Goal: Task Accomplishment & Management: Use online tool/utility

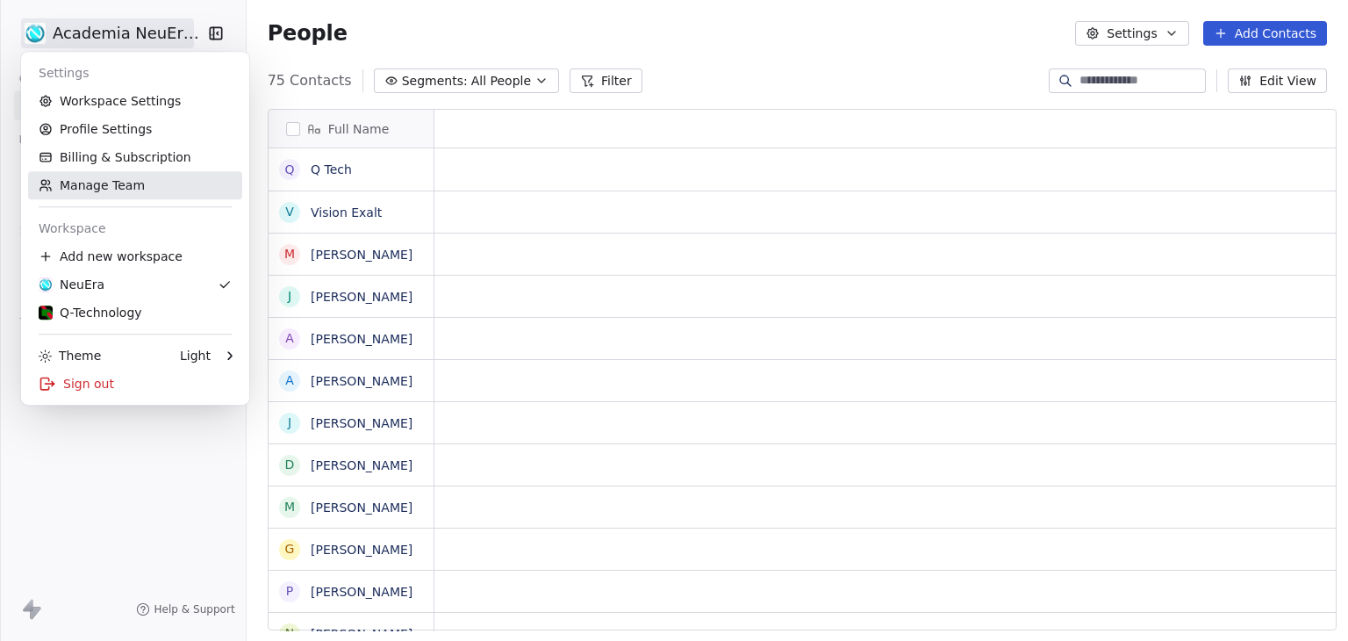
scroll to position [549, 1097]
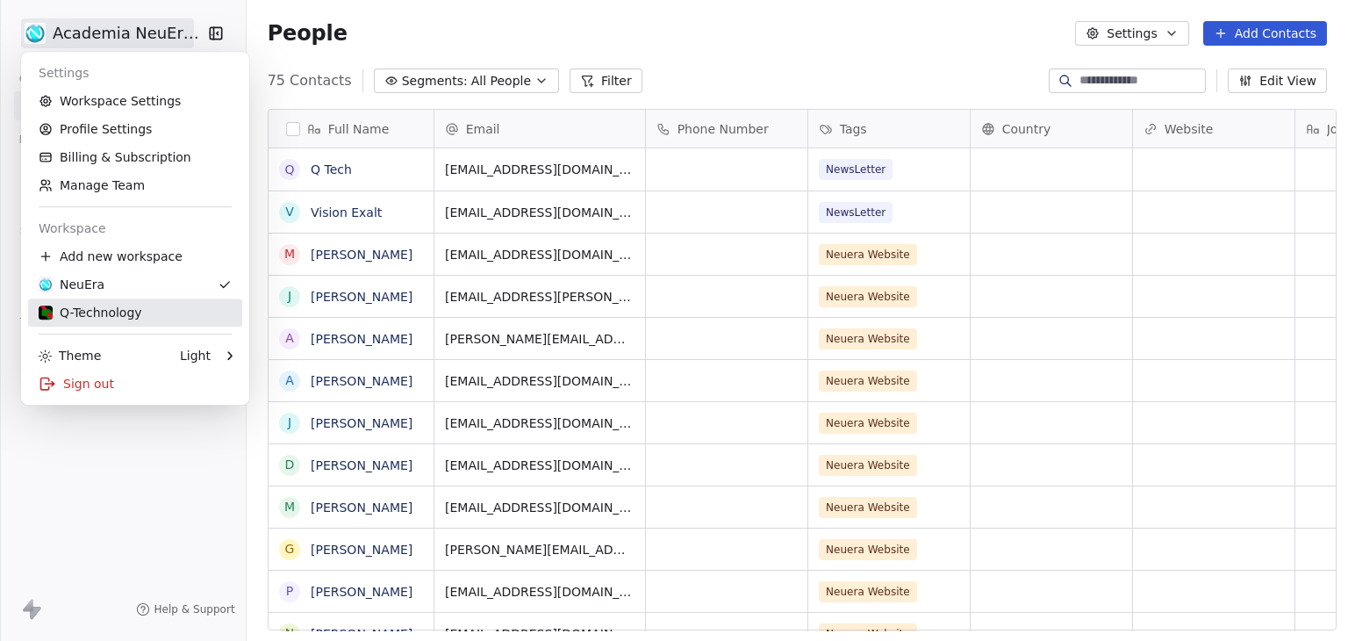
click at [91, 314] on div "Q-Technology" at bounding box center [91, 313] width 104 height 18
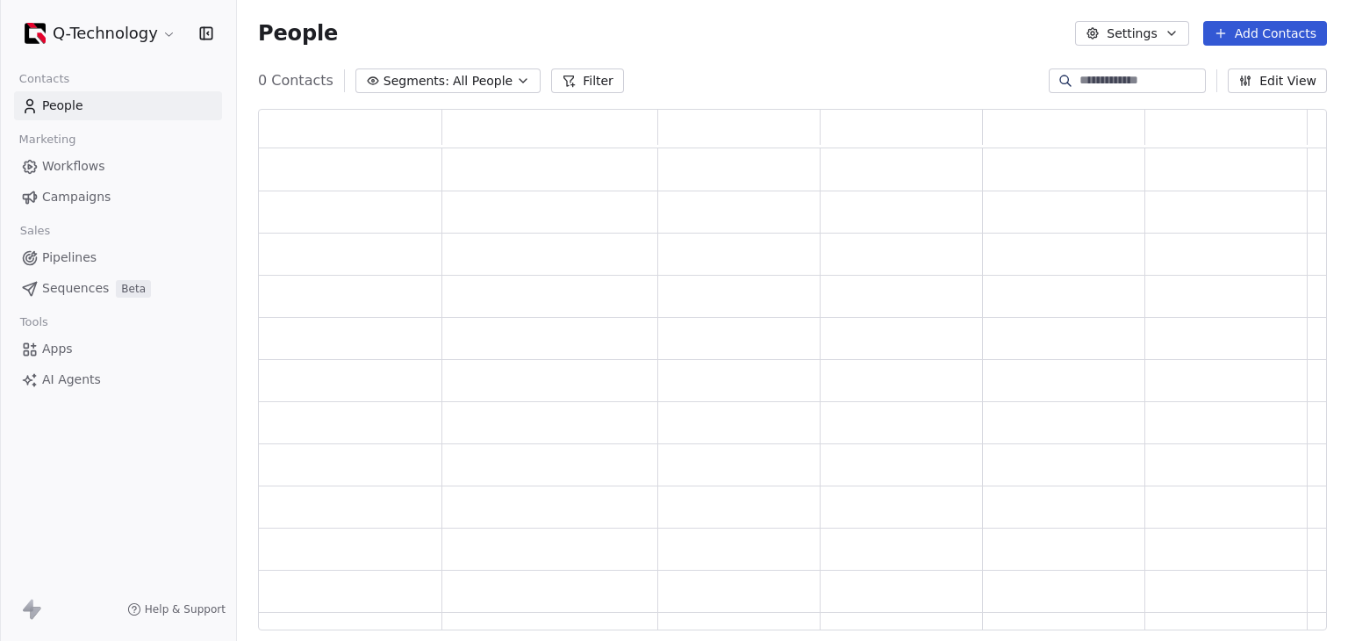
scroll to position [507, 1055]
click at [77, 201] on span "Campaigns" at bounding box center [76, 197] width 68 height 18
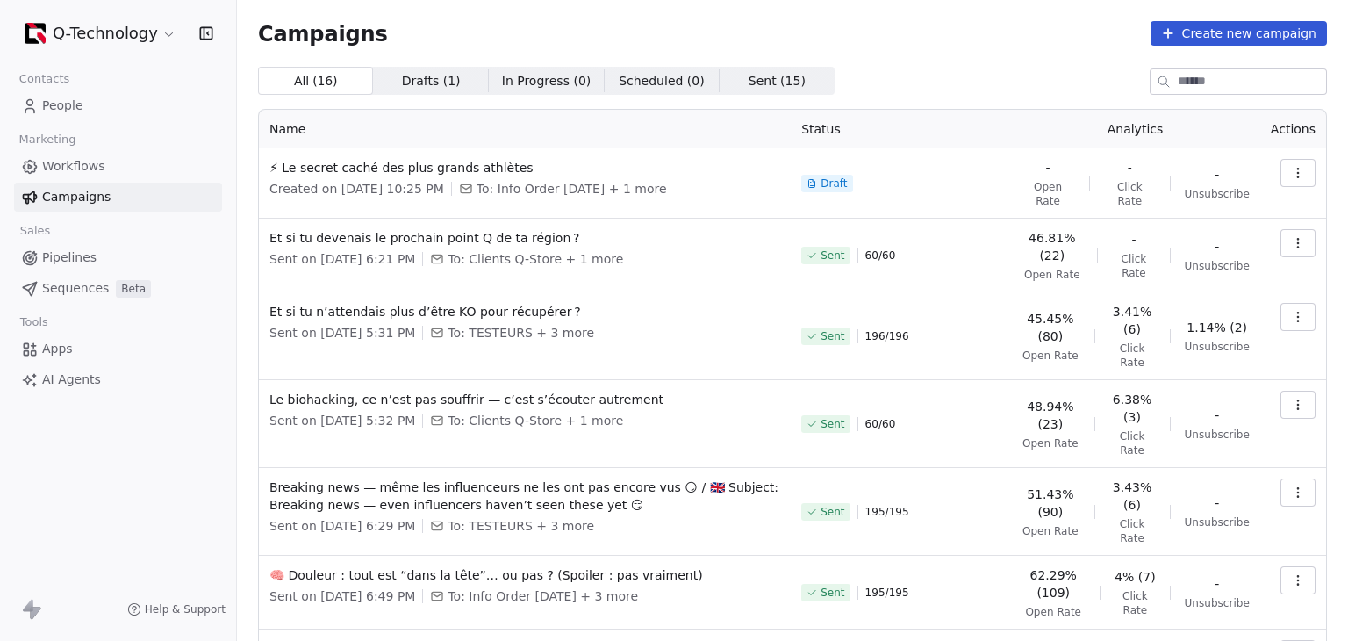
click at [0, 499] on div "Q-Technology Contacts People Marketing Workflows Campaigns Sales Pipelines Sequ…" at bounding box center [118, 320] width 236 height 641
click at [124, 37] on html "Q-Technology Contacts People Marketing Workflows Campaigns Sales Pipelines Sequ…" at bounding box center [674, 320] width 1348 height 641
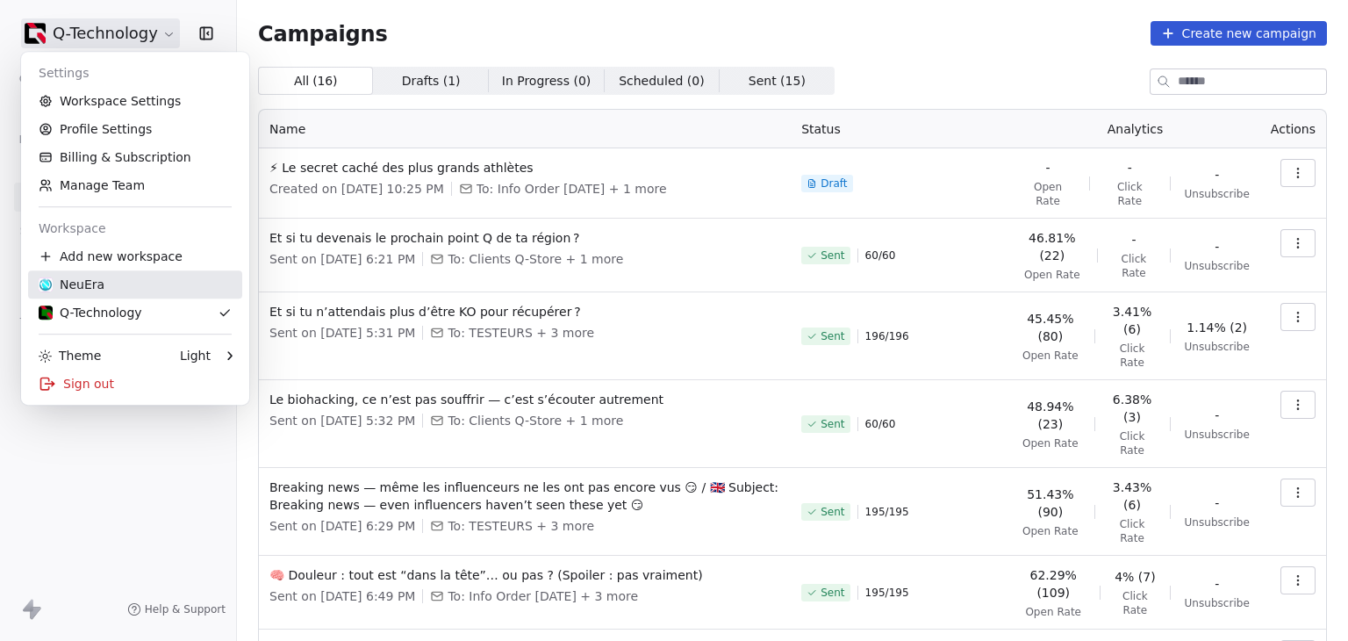
click at [91, 287] on div "NeuEra" at bounding box center [72, 285] width 66 height 18
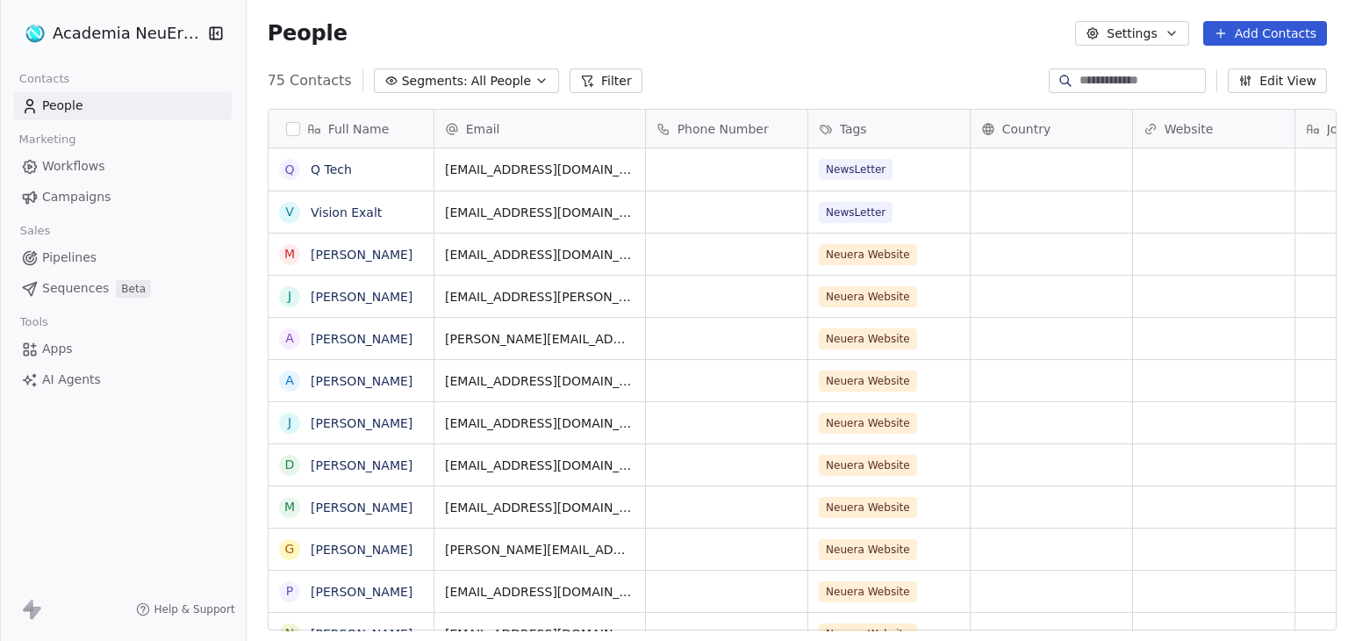
scroll to position [549, 1097]
click at [84, 191] on span "Campaigns" at bounding box center [76, 197] width 68 height 18
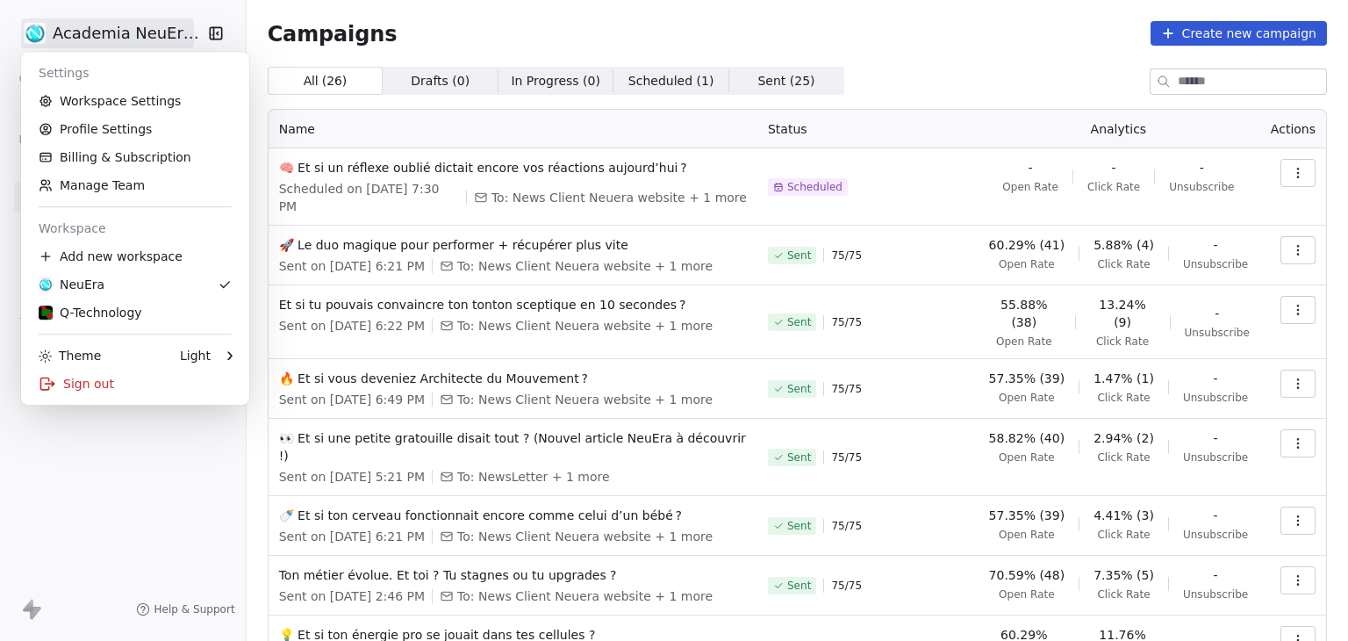
click at [95, 37] on html "Academia NeuEra SarL Contacts People Marketing Workflows Campaigns Sales Pipeli…" at bounding box center [674, 320] width 1348 height 641
click at [115, 314] on div "Q-Technology" at bounding box center [91, 313] width 104 height 18
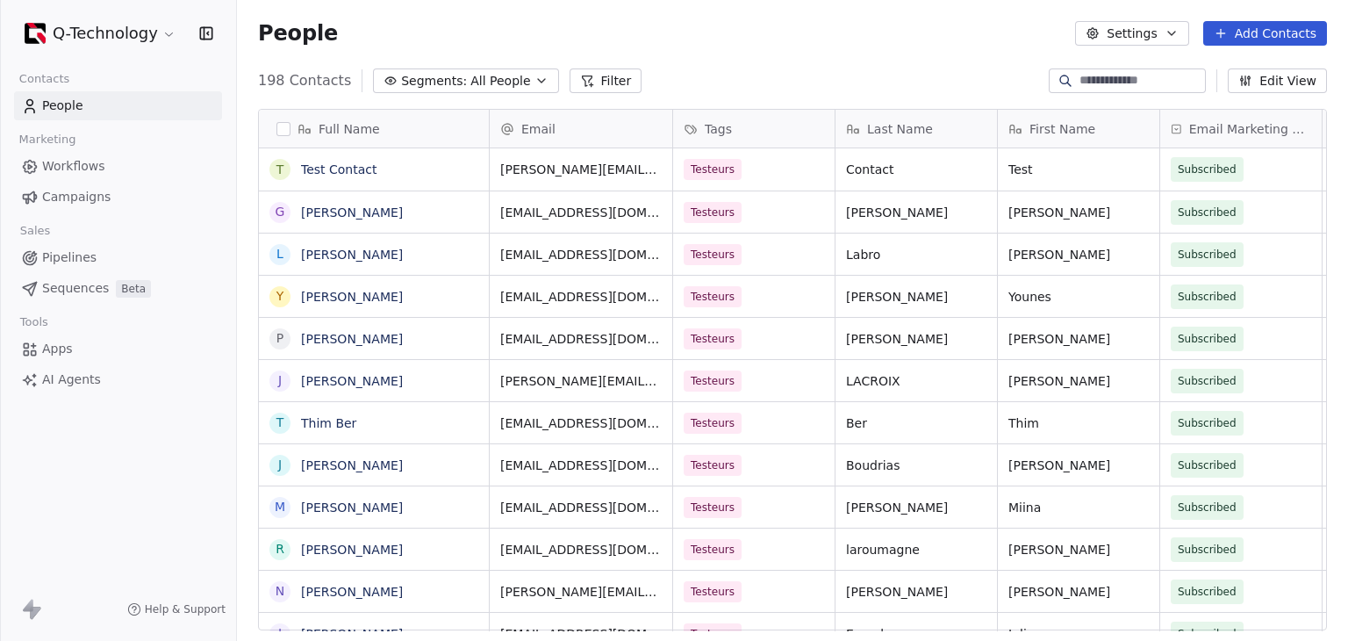
scroll to position [549, 1097]
click at [60, 197] on span "Campaigns" at bounding box center [76, 197] width 68 height 18
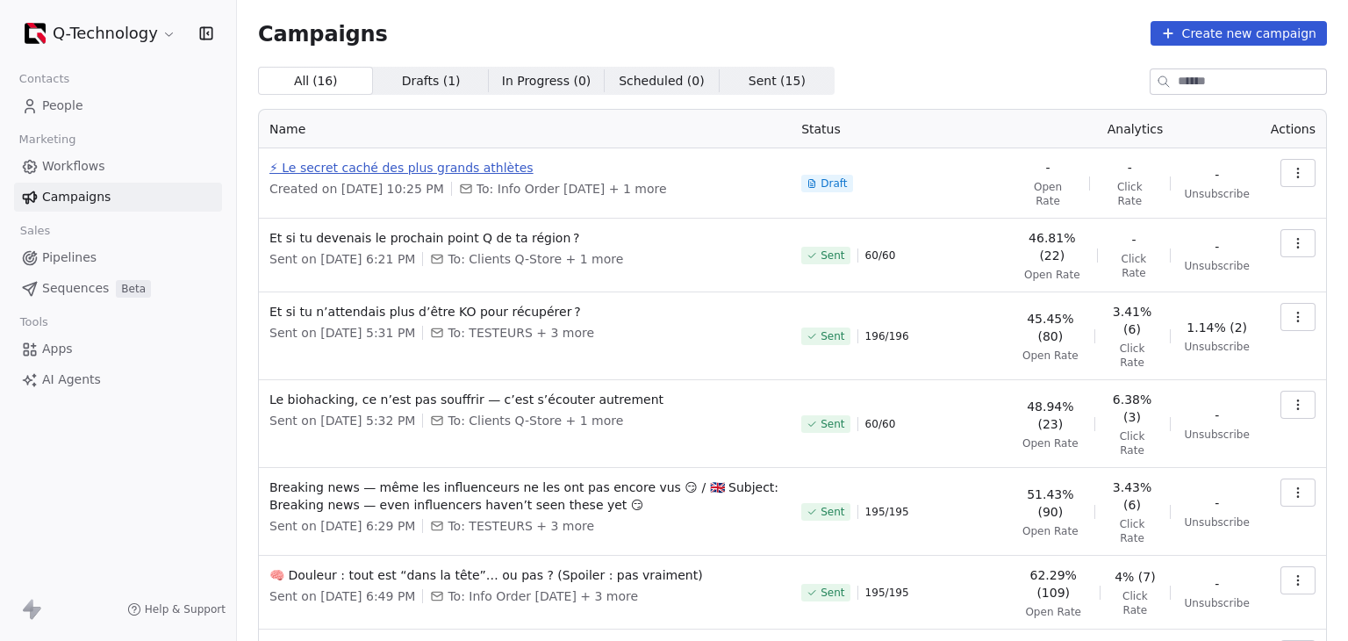
click at [420, 173] on span "⚡ Le secret caché des plus grands athlètes" at bounding box center [524, 168] width 511 height 18
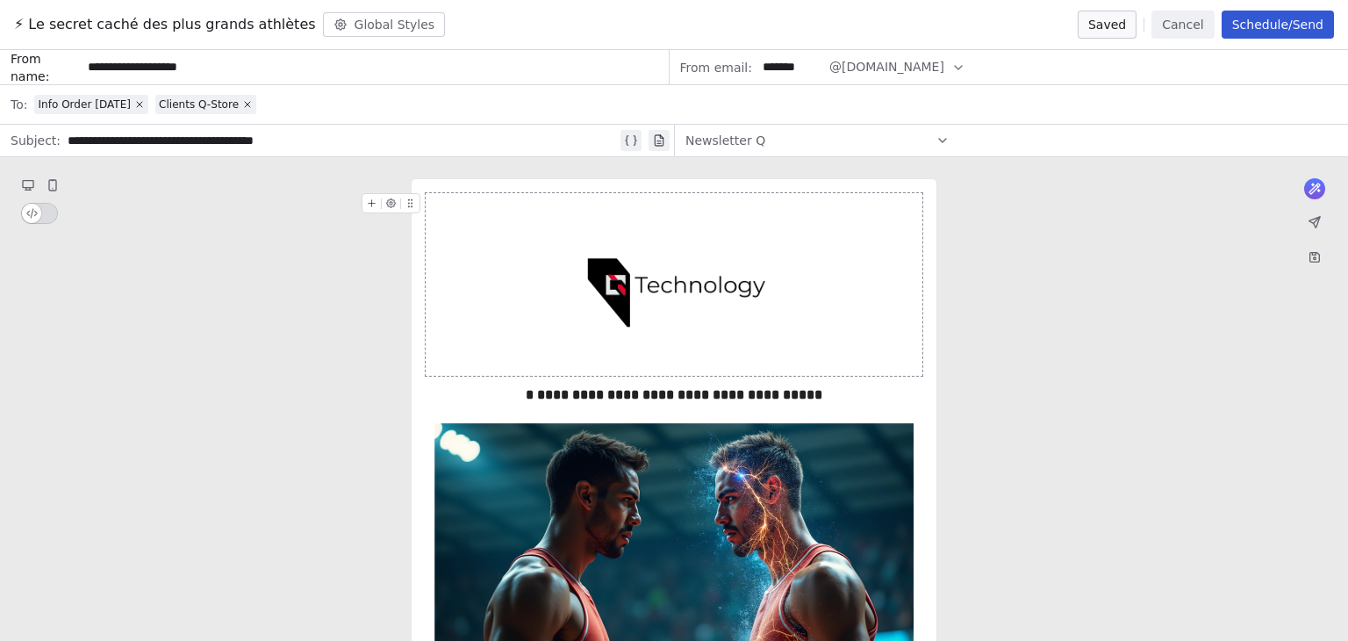
click at [625, 278] on img at bounding box center [674, 284] width 183 height 183
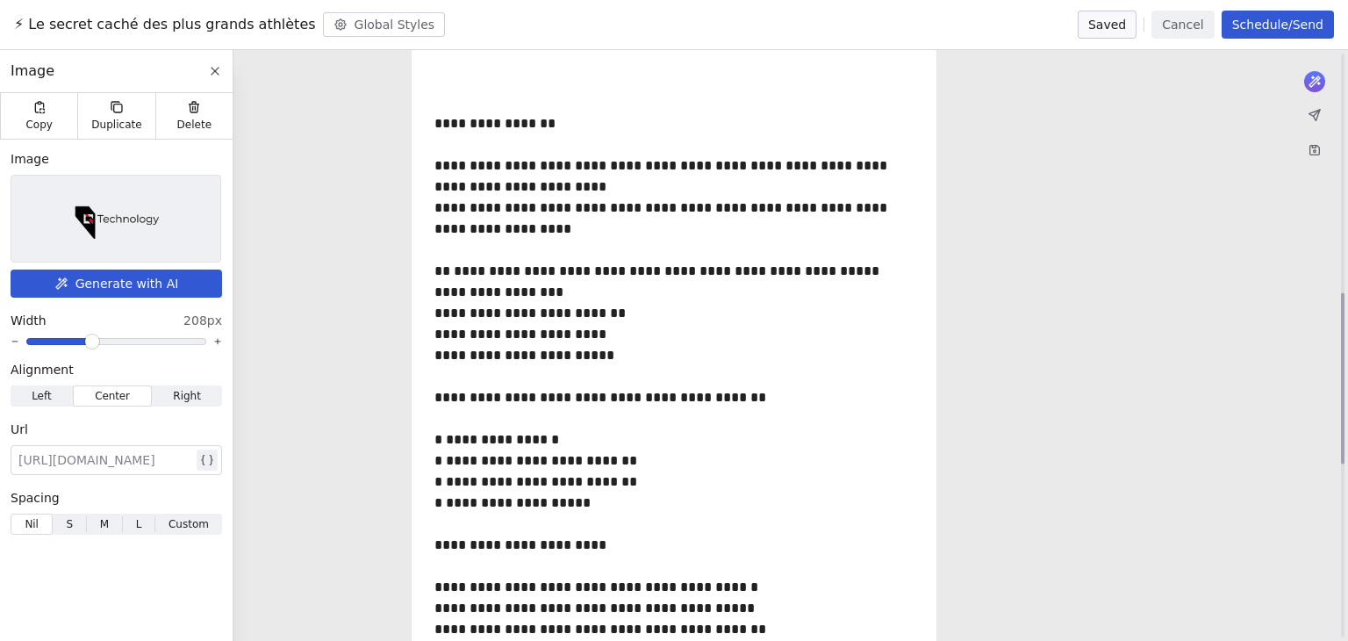
scroll to position [878, 0]
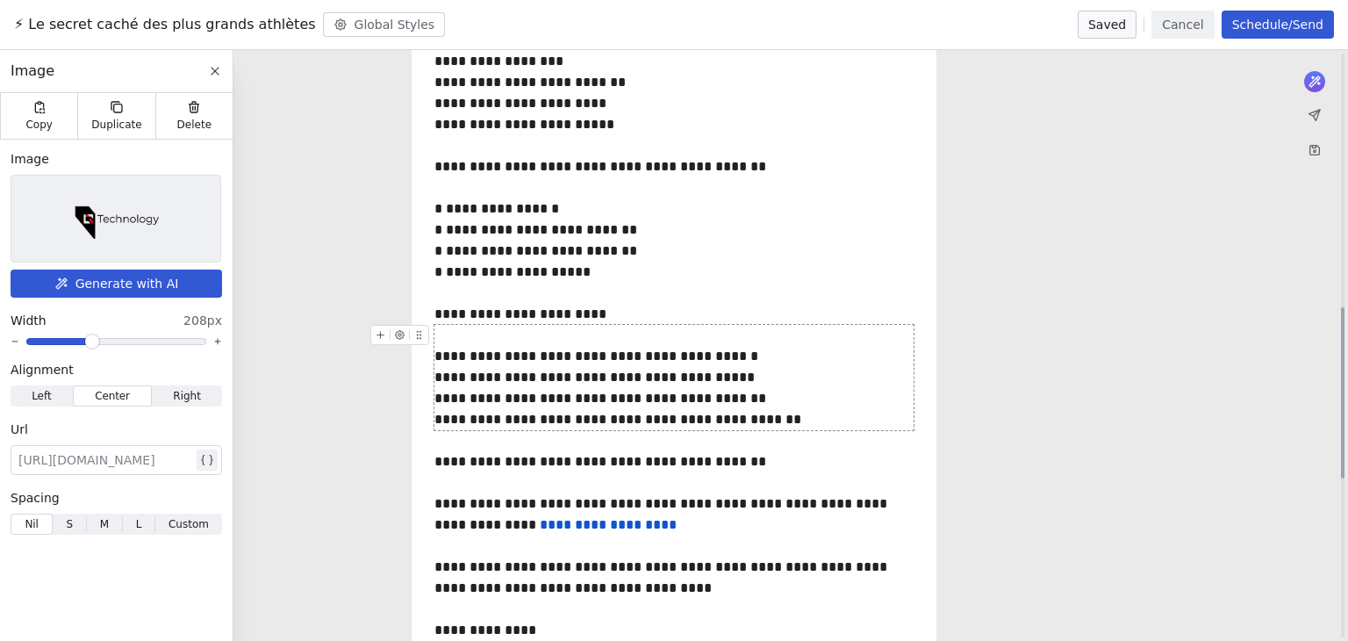
click at [777, 419] on div "**********" at bounding box center [674, 377] width 479 height 105
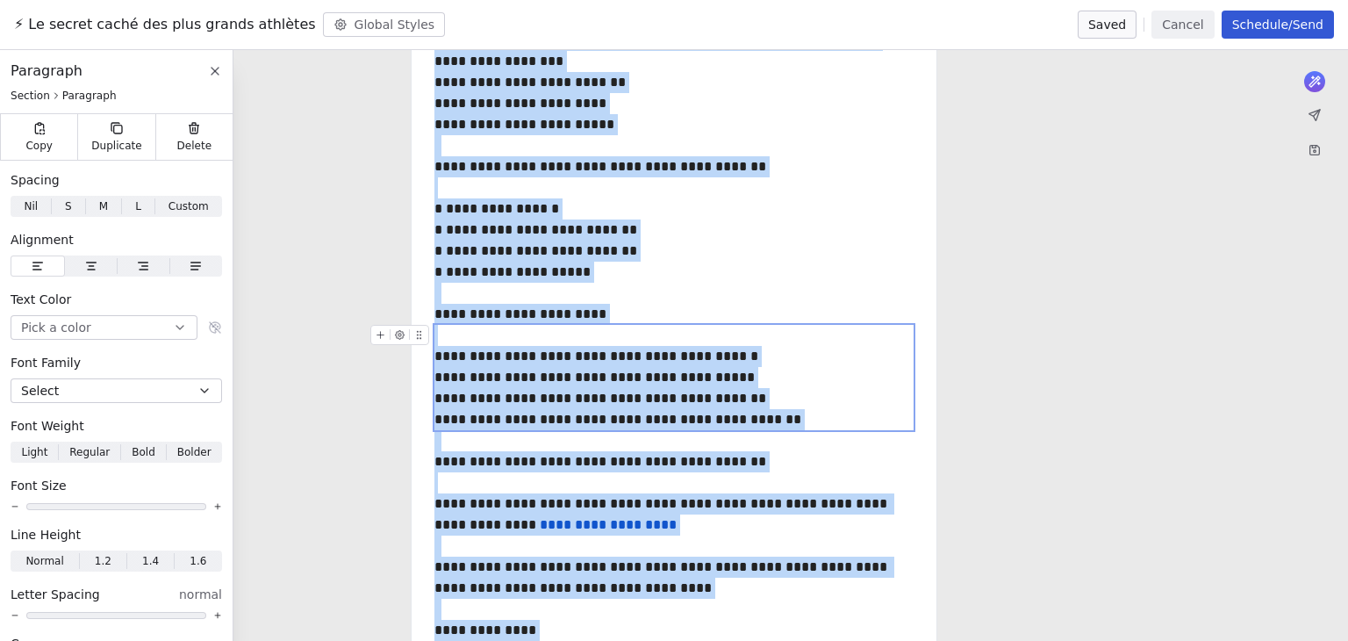
copy div "**********"
click at [1211, 21] on button "Cancel" at bounding box center [1183, 25] width 62 height 28
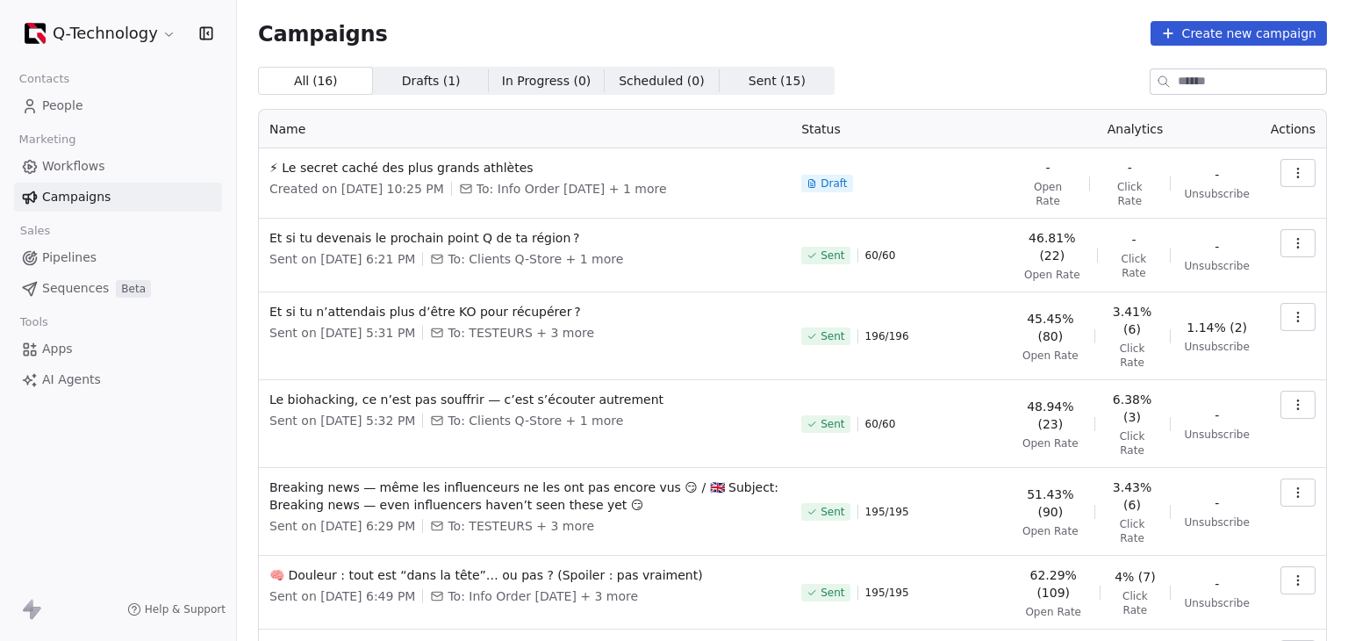
click at [68, 173] on span "Workflows" at bounding box center [73, 166] width 63 height 18
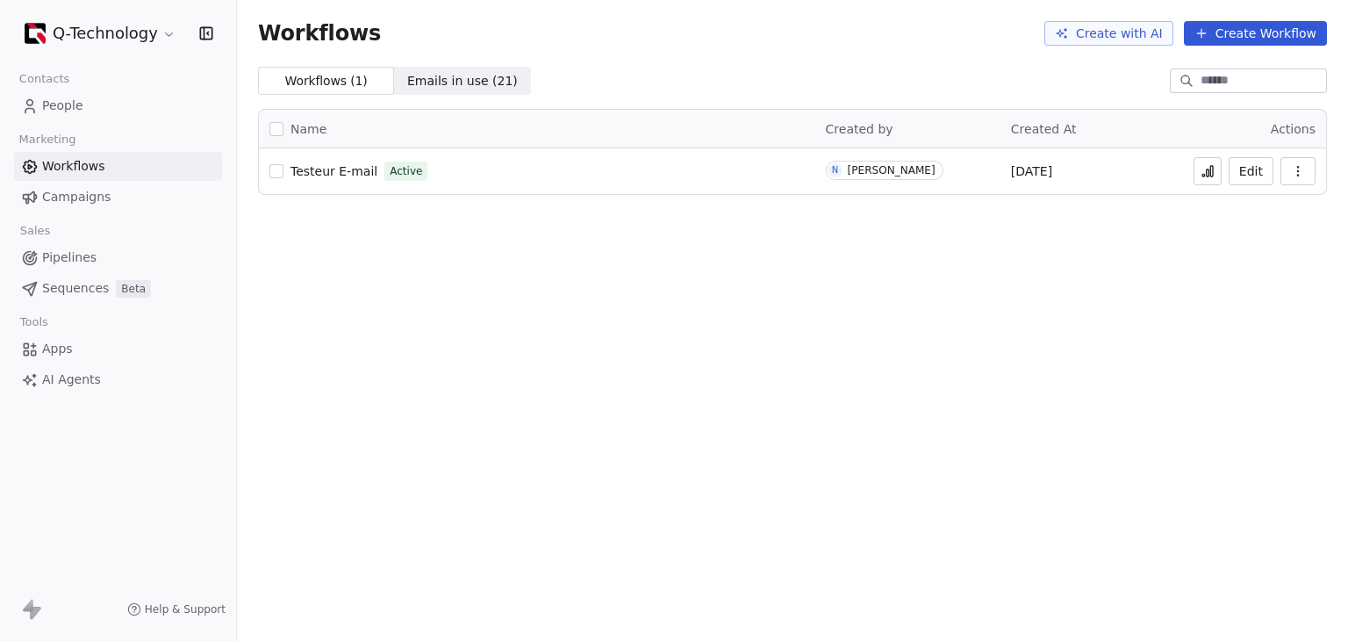
click at [1202, 168] on icon at bounding box center [1208, 171] width 14 height 14
click at [148, 36] on html "Q-Technology Contacts People Marketing Workflows Campaigns Sales Pipelines Sequ…" at bounding box center [674, 320] width 1348 height 641
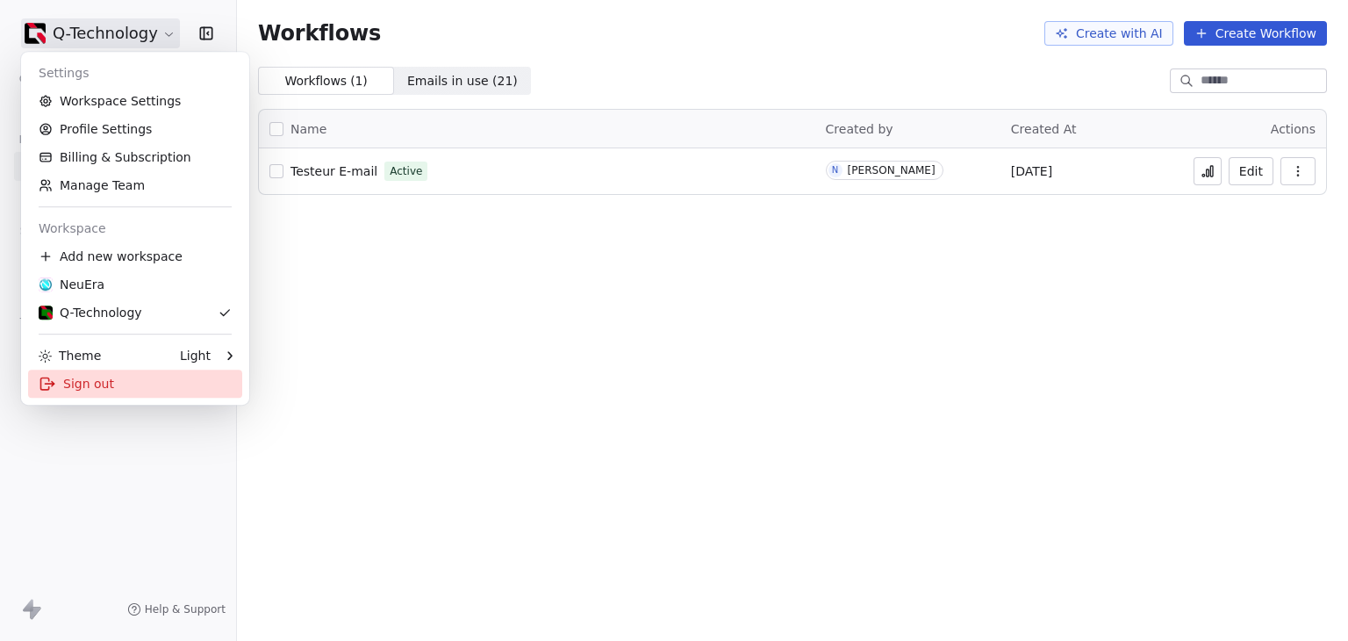
click at [111, 382] on div "Sign out" at bounding box center [135, 384] width 214 height 28
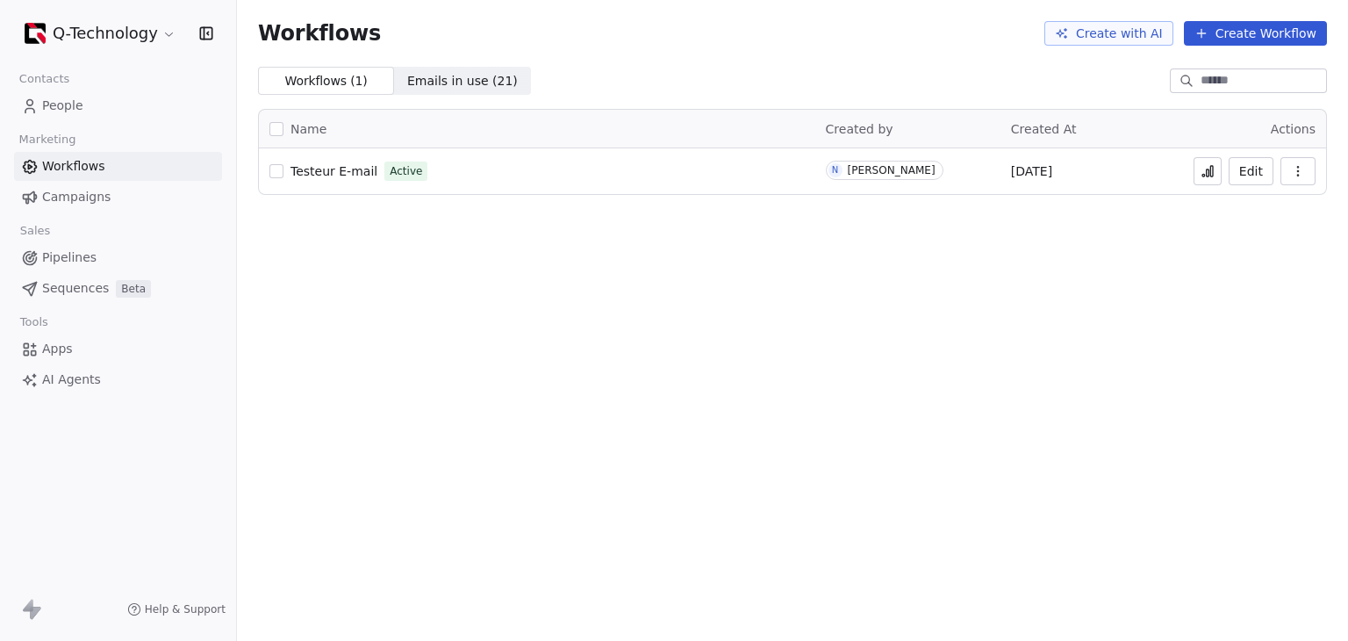
click at [1205, 176] on icon at bounding box center [1204, 175] width 3 height 3
